Goal: Contribute content

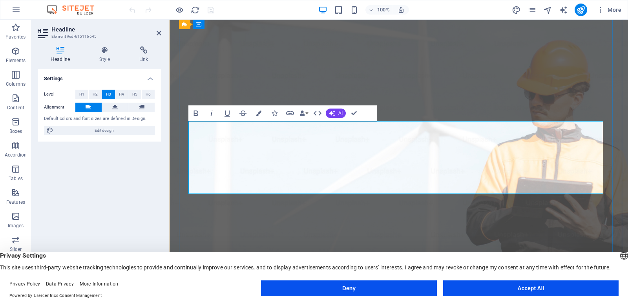
drag, startPoint x: 344, startPoint y: 137, endPoint x: 324, endPoint y: 177, distance: 44.4
click at [566, 283] on button "Accept All" at bounding box center [531, 288] width 176 height 16
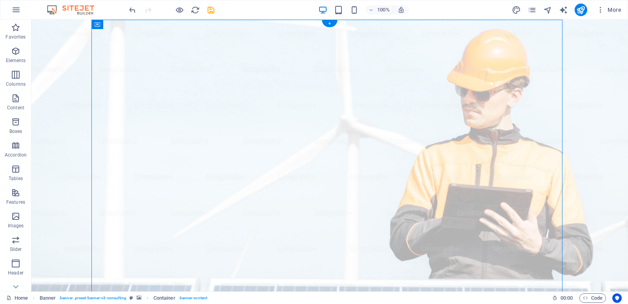
click at [582, 104] on figure at bounding box center [329, 196] width 597 height 353
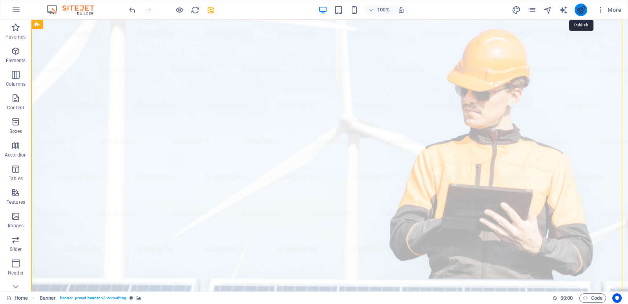
click at [582, 11] on icon "publish" at bounding box center [580, 9] width 9 height 9
